Goal: Task Accomplishment & Management: Use online tool/utility

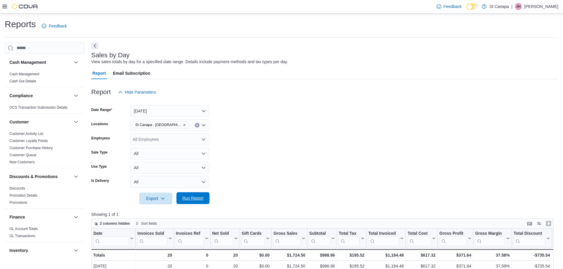
click at [194, 200] on span "Run Report" at bounding box center [193, 199] width 21 height 6
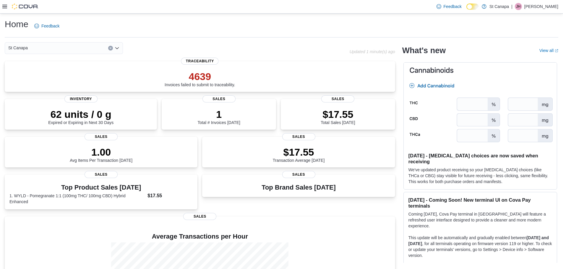
click at [4, 5] on icon at bounding box center [4, 7] width 5 height 4
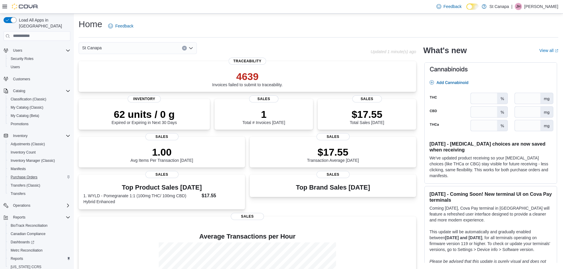
scroll to position [36, 0]
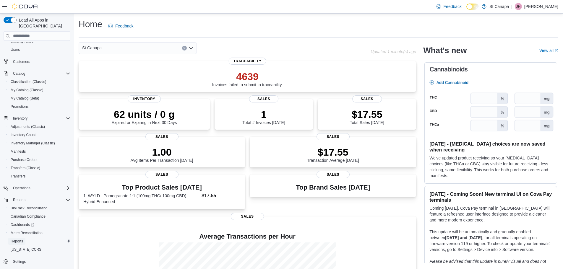
click at [19, 239] on span "Reports" at bounding box center [17, 241] width 12 height 5
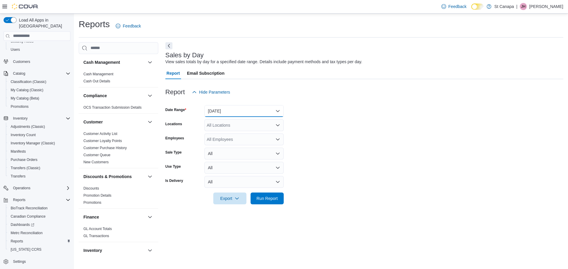
click at [213, 111] on button "[DATE]" at bounding box center [243, 111] width 79 height 12
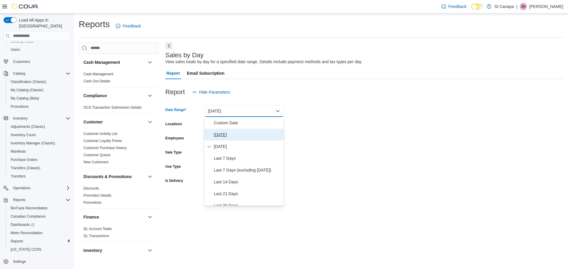
click at [213, 135] on button "[DATE]" at bounding box center [243, 135] width 79 height 12
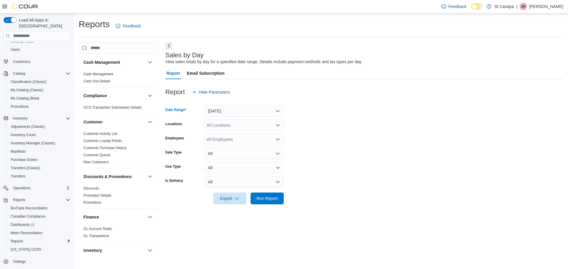
click at [221, 127] on div "All Locations" at bounding box center [243, 126] width 79 height 12
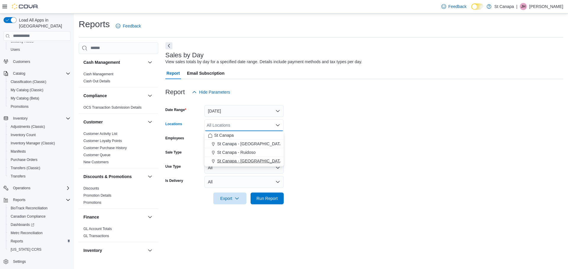
click at [236, 162] on span "St Canapa - [GEOGRAPHIC_DATA][PERSON_NAME]" at bounding box center [267, 161] width 100 height 6
click at [324, 149] on form "Date Range [DATE] Locations [GEOGRAPHIC_DATA] - [GEOGRAPHIC_DATA][PERSON_NAME] …" at bounding box center [364, 151] width 398 height 106
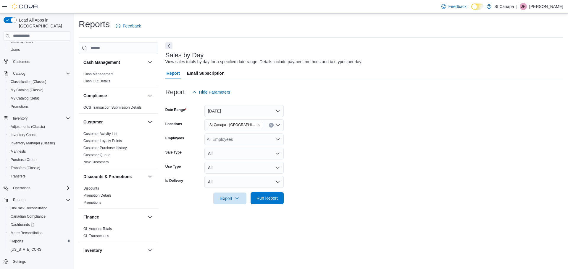
click at [272, 199] on span "Run Report" at bounding box center [266, 199] width 21 height 6
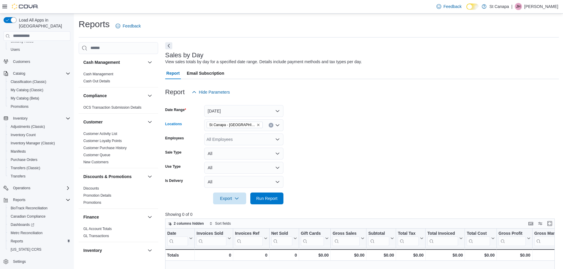
click at [257, 126] on icon "Remove St Canapa - Santa Teresa from selection in this group" at bounding box center [259, 125] width 4 height 4
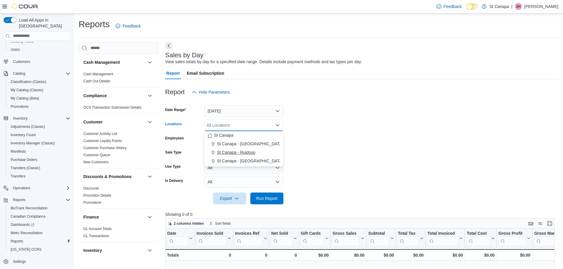
drag, startPoint x: 242, startPoint y: 152, endPoint x: 330, endPoint y: 142, distance: 88.7
click at [243, 152] on span "St Canapa - Ruidoso" at bounding box center [236, 153] width 38 height 6
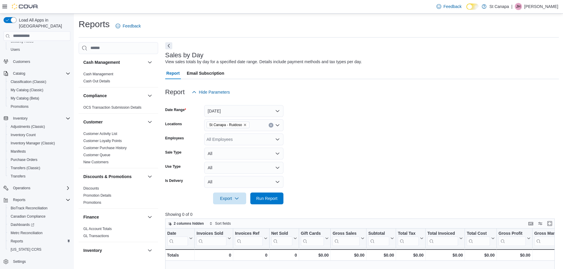
click at [330, 142] on form "Date Range [DATE] Locations [GEOGRAPHIC_DATA] - [GEOGRAPHIC_DATA] Employees All…" at bounding box center [362, 151] width 394 height 106
click at [269, 194] on span "Run Report" at bounding box center [267, 199] width 26 height 12
